Goal: Navigation & Orientation: Find specific page/section

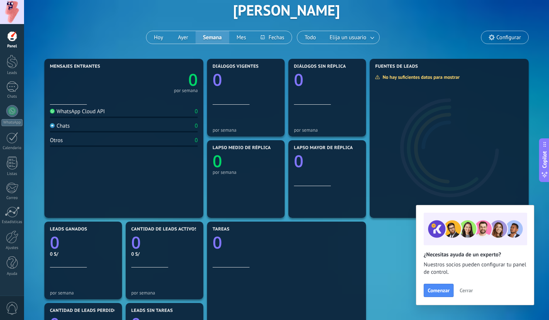
click at [465, 234] on span "Cerrar" at bounding box center [466, 290] width 13 height 5
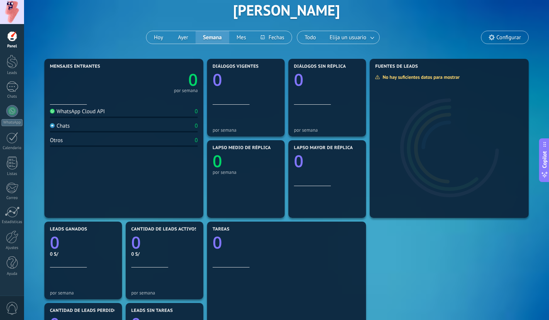
click at [419, 234] on div "Mensajes entrantes 0 por semana WhatsApp Cloud API 0 Chats 0 Otros 0 Diálogos v…" at bounding box center [287, 260] width 488 height 407
